Goal: Navigation & Orientation: Find specific page/section

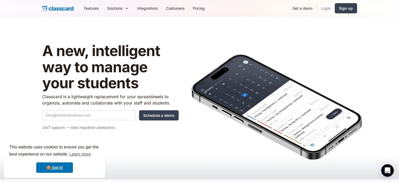
click at [324, 7] on link "Login" at bounding box center [326, 8] width 18 height 12
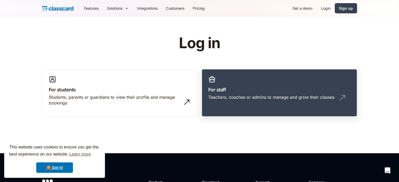
click at [248, 92] on h3 "For staff" at bounding box center [279, 89] width 142 height 7
